Goal: Task Accomplishment & Management: Manage account settings

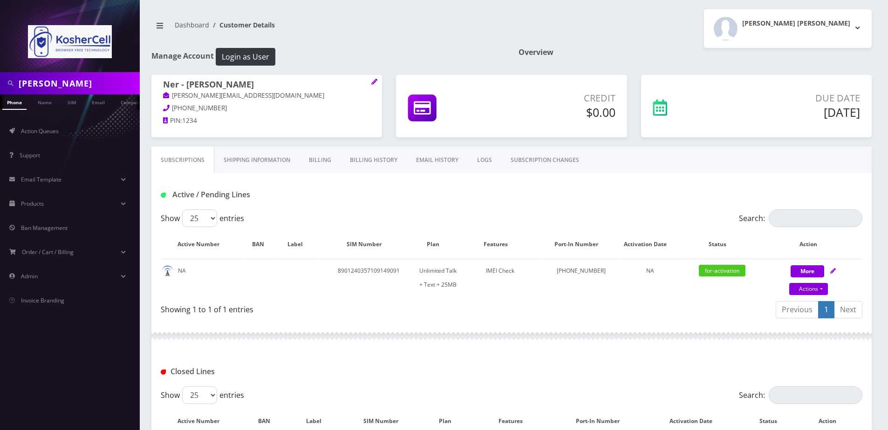
scroll to position [109, 0]
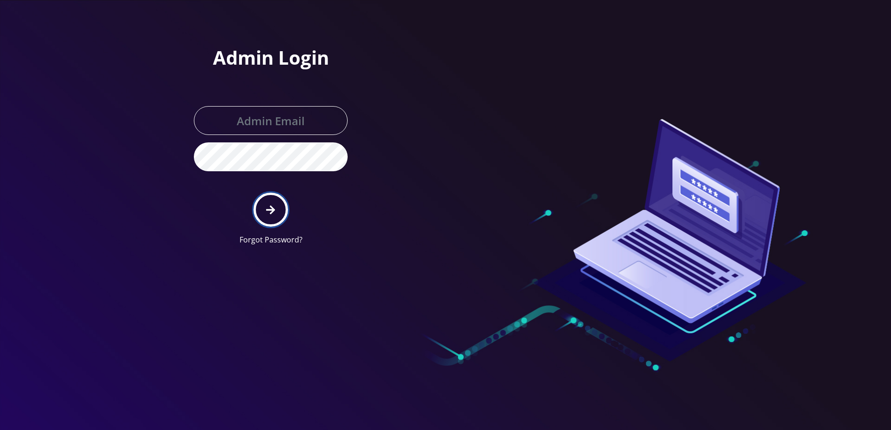
drag, startPoint x: 0, startPoint y: 0, endPoint x: 279, endPoint y: 207, distance: 347.7
click at [279, 207] on button "submit" at bounding box center [270, 210] width 34 height 34
type input "[PERSON_NAME][EMAIL_ADDRESS][DOMAIN_NAME]"
click at [279, 207] on button "submit" at bounding box center [270, 210] width 34 height 34
